Goal: Information Seeking & Learning: Learn about a topic

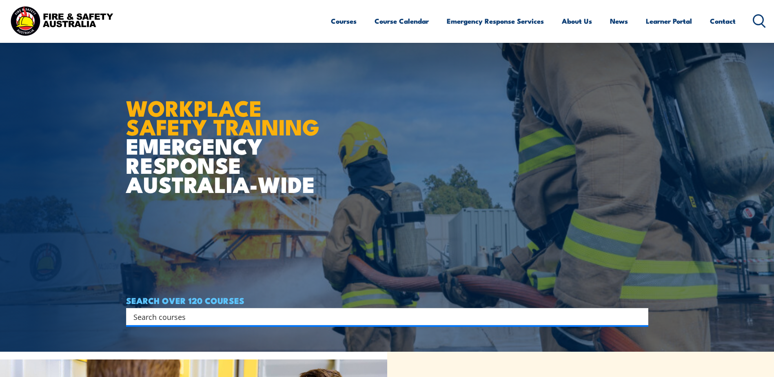
scroll to position [122, 0]
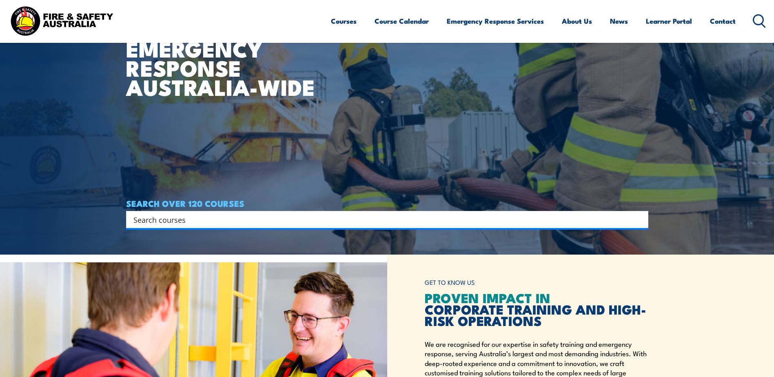
click at [257, 216] on input "Search input" at bounding box center [381, 219] width 497 height 12
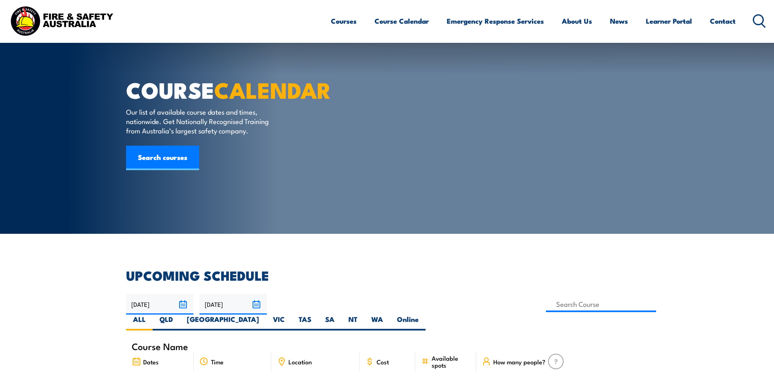
click at [304, 358] on span "Location" at bounding box center [300, 361] width 23 height 7
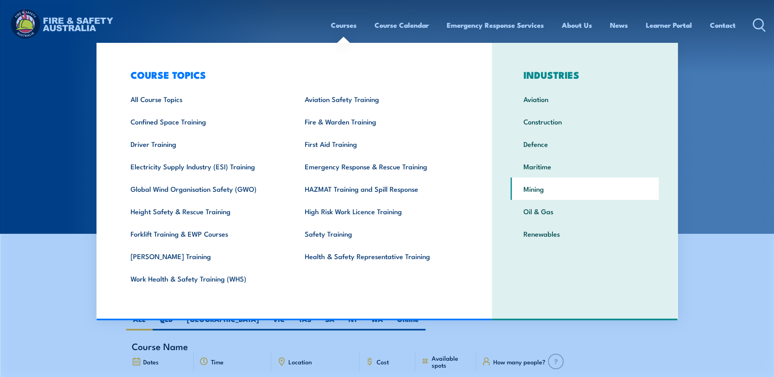
click at [531, 187] on link "Mining" at bounding box center [585, 189] width 148 height 22
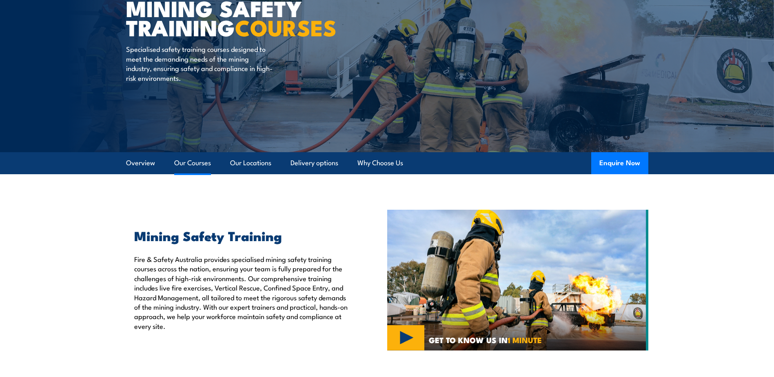
click at [178, 166] on link "Our Courses" at bounding box center [192, 163] width 37 height 22
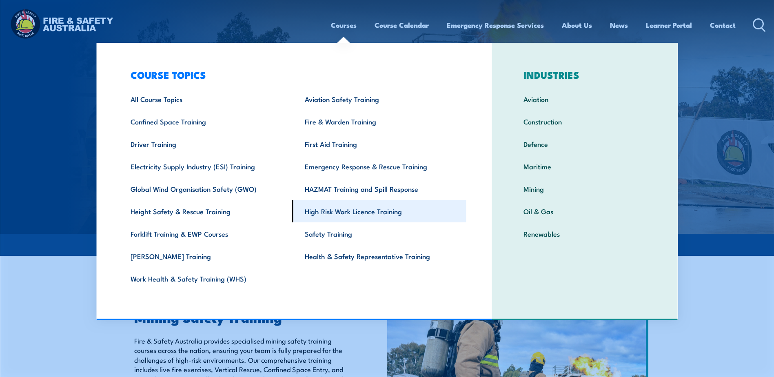
click at [337, 213] on link "High Risk Work Licence Training" at bounding box center [379, 211] width 174 height 22
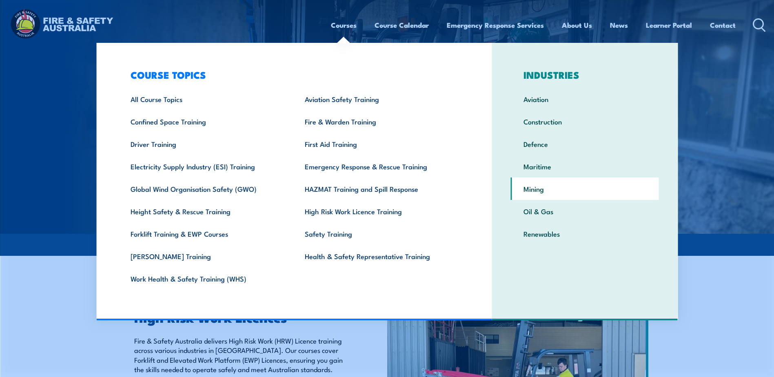
click at [534, 188] on link "Mining" at bounding box center [585, 189] width 148 height 22
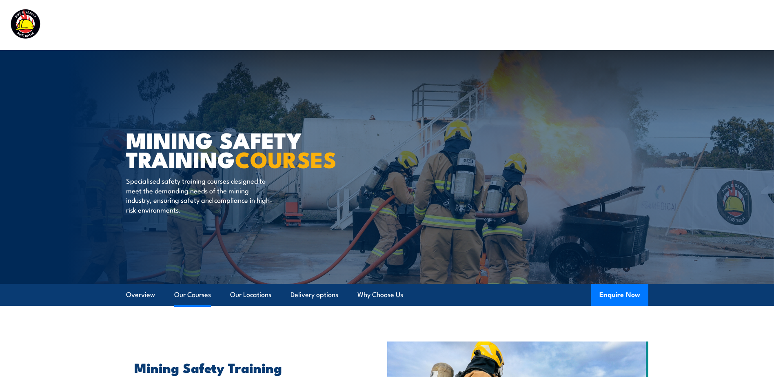
click at [188, 295] on link "Our Courses" at bounding box center [192, 295] width 37 height 22
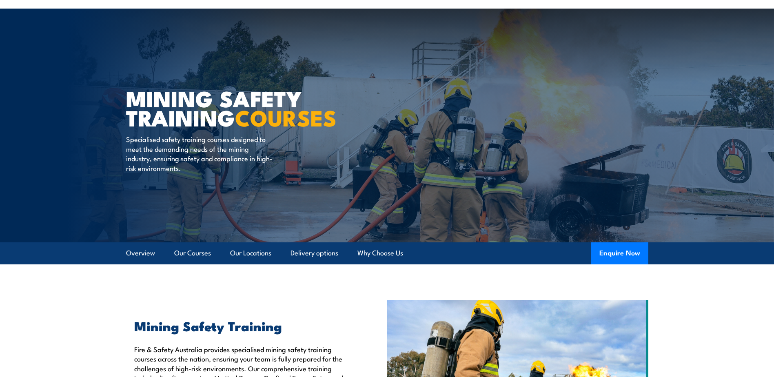
scroll to position [82, 0]
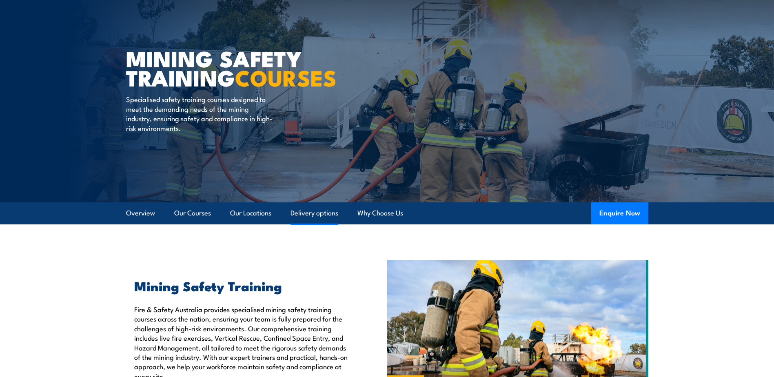
click at [303, 211] on link "Delivery options" at bounding box center [315, 213] width 48 height 22
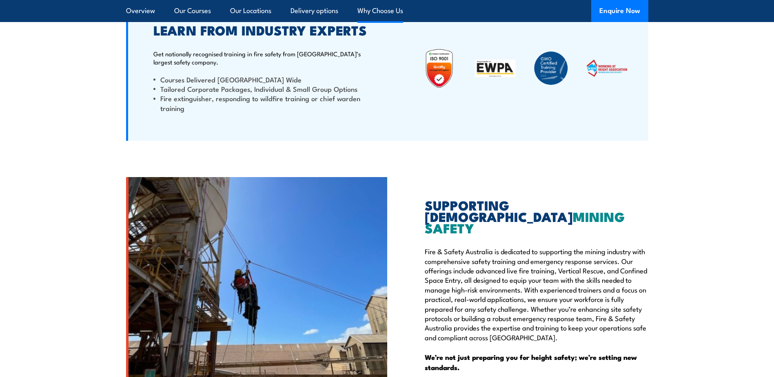
scroll to position [5198, 0]
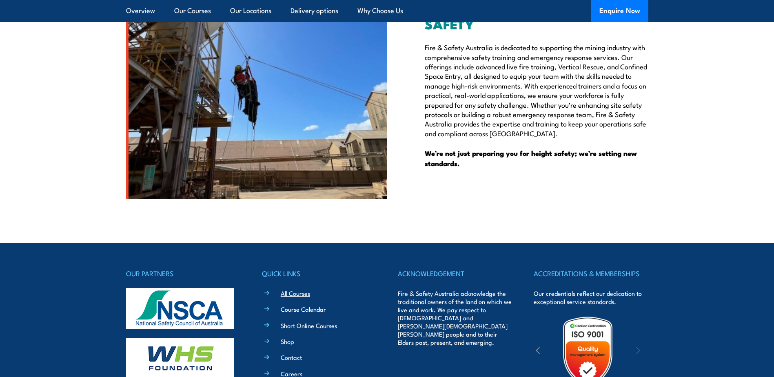
click at [304, 289] on link "All Courses" at bounding box center [295, 293] width 29 height 9
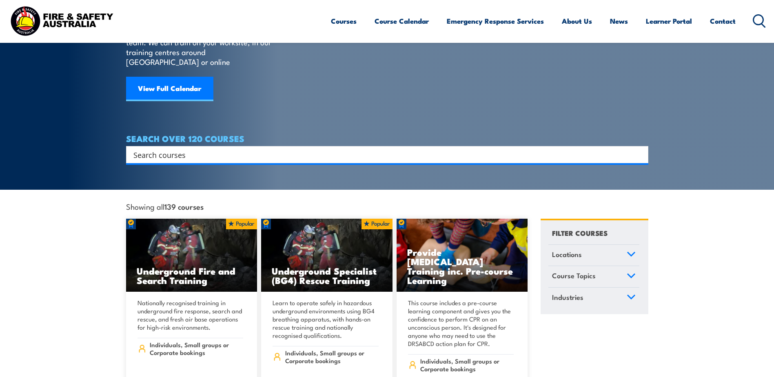
scroll to position [82, 0]
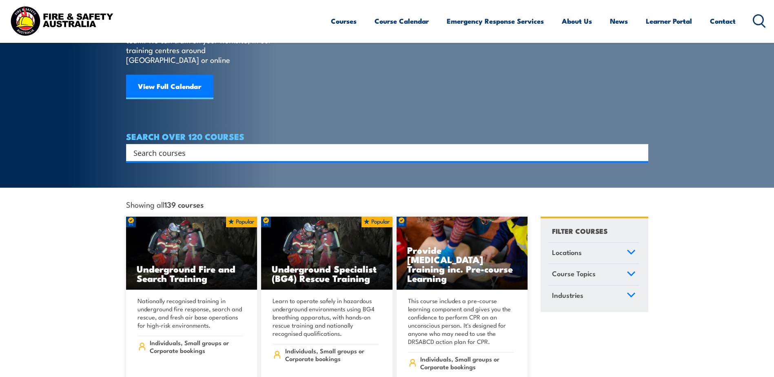
click at [615, 266] on link "Course Topics" at bounding box center [593, 274] width 91 height 21
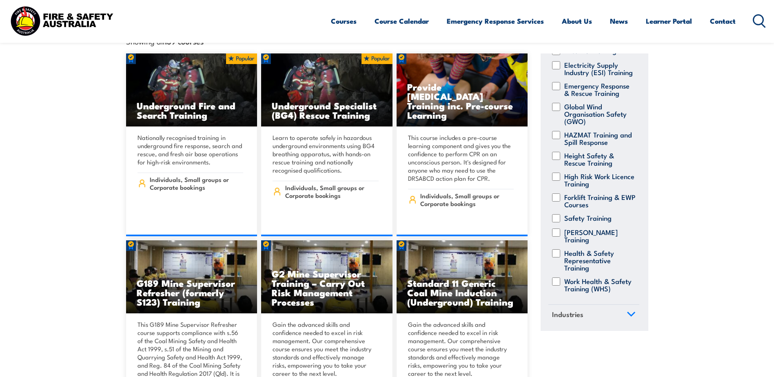
scroll to position [286, 0]
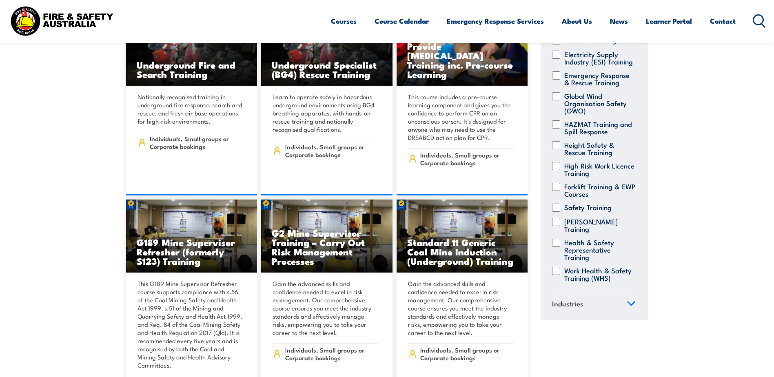
click at [627, 301] on icon at bounding box center [631, 304] width 9 height 6
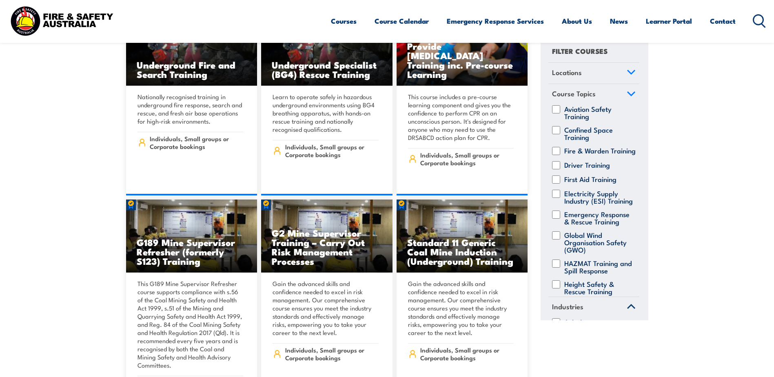
scroll to position [0, 0]
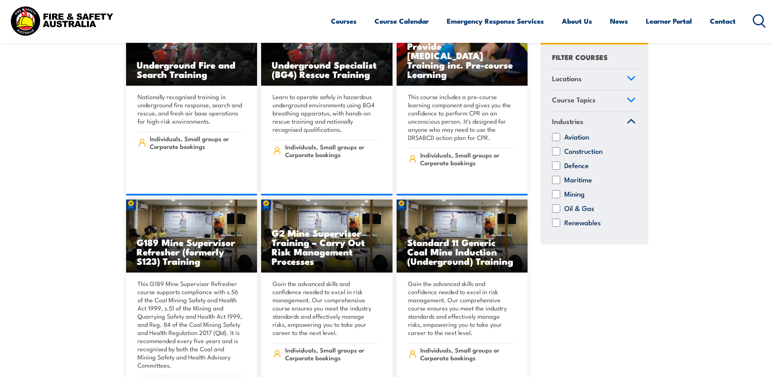
click at [558, 194] on input "Mining" at bounding box center [556, 194] width 8 height 8
checkbox input "true"
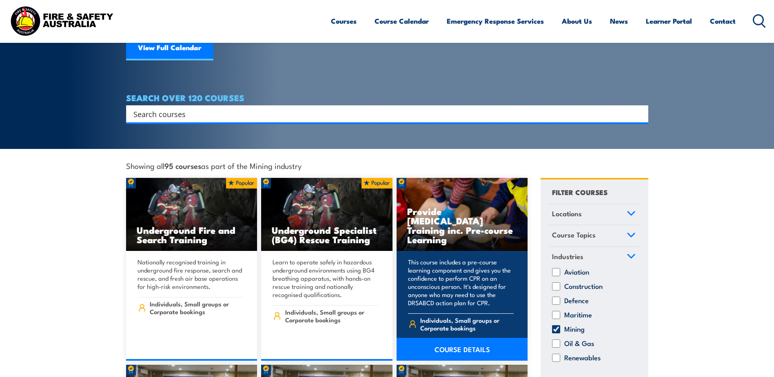
scroll to position [122, 0]
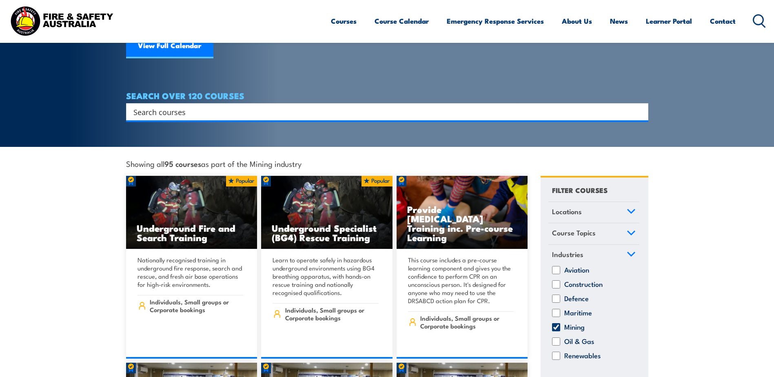
click at [622, 223] on link "Course Topics" at bounding box center [593, 233] width 91 height 21
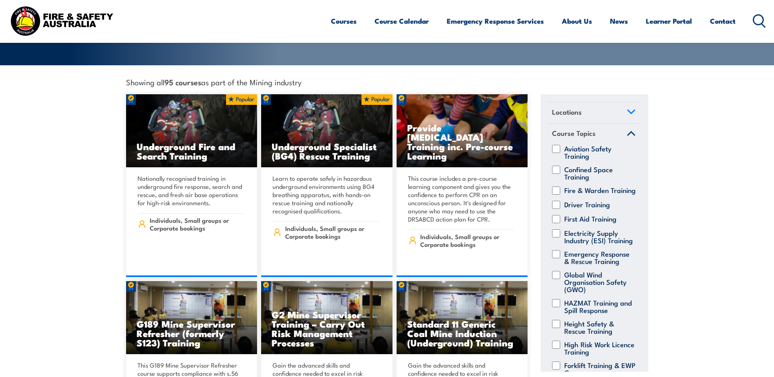
scroll to position [0, 0]
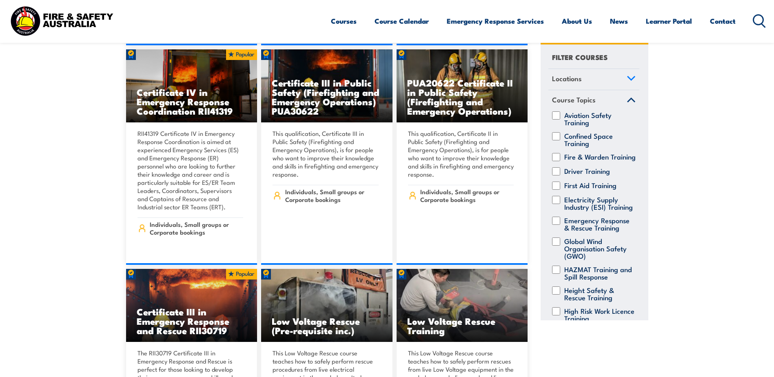
scroll to position [1387, 0]
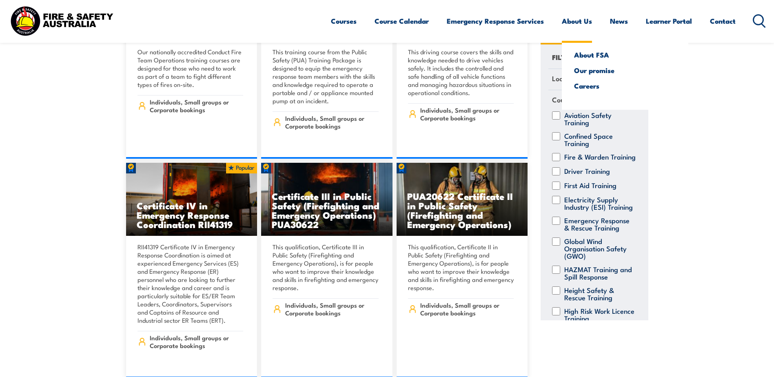
click at [572, 21] on link "About Us" at bounding box center [577, 21] width 30 height 22
